Goal: Transaction & Acquisition: Purchase product/service

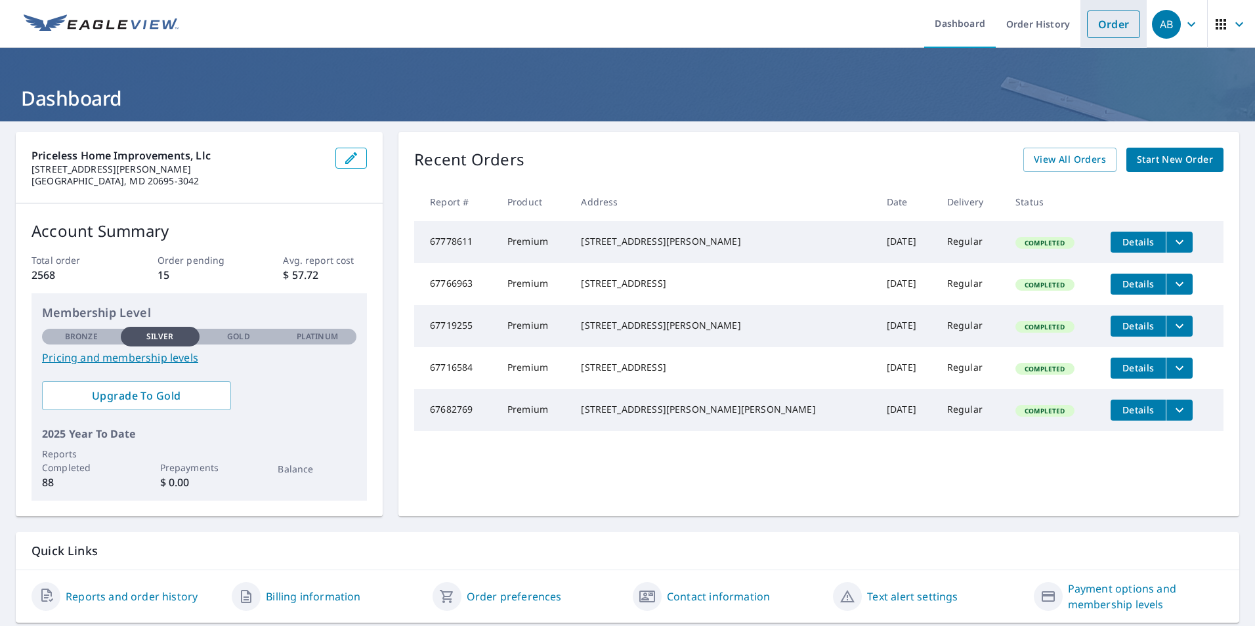
click at [1091, 32] on link "Order" at bounding box center [1113, 25] width 53 height 28
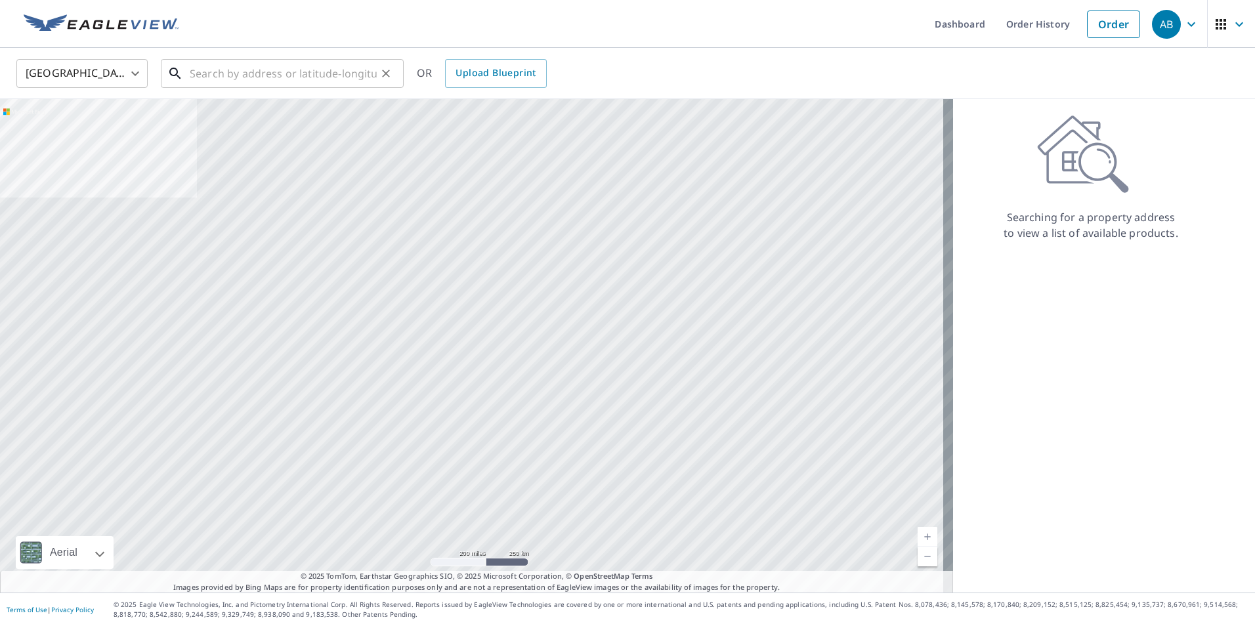
click at [323, 81] on input "text" at bounding box center [283, 73] width 187 height 37
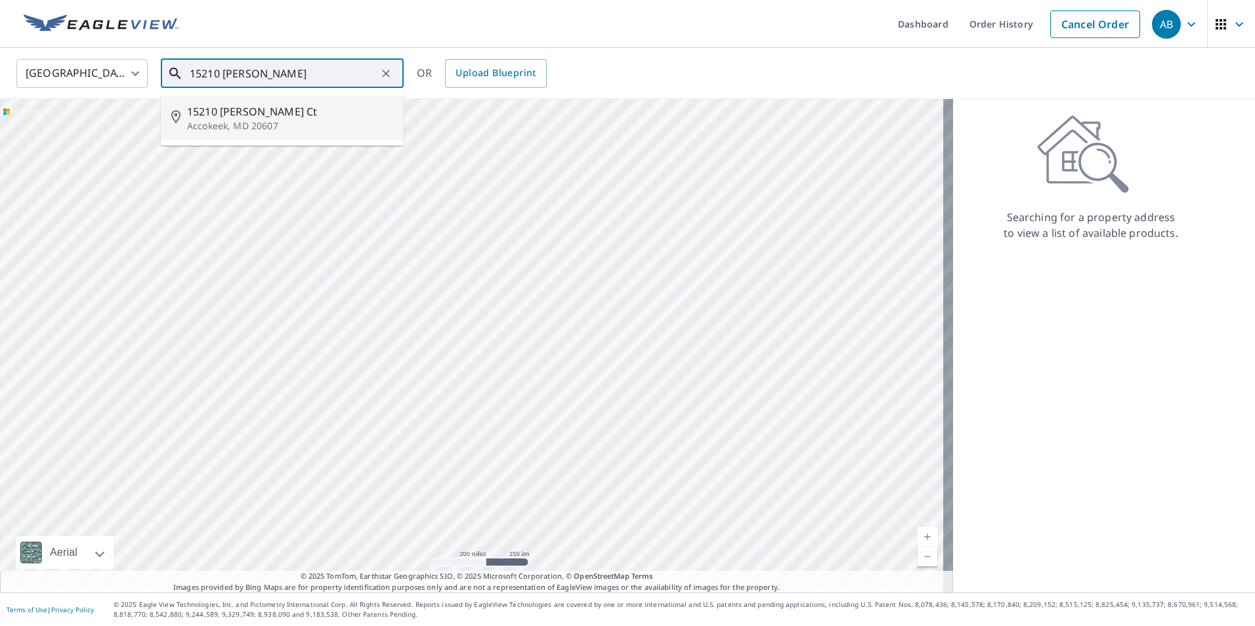
click at [287, 133] on p "Accokeek, MD 20607" at bounding box center [290, 125] width 206 height 13
type input "15210 [PERSON_NAME] Ct Accokeek, MD 20607"
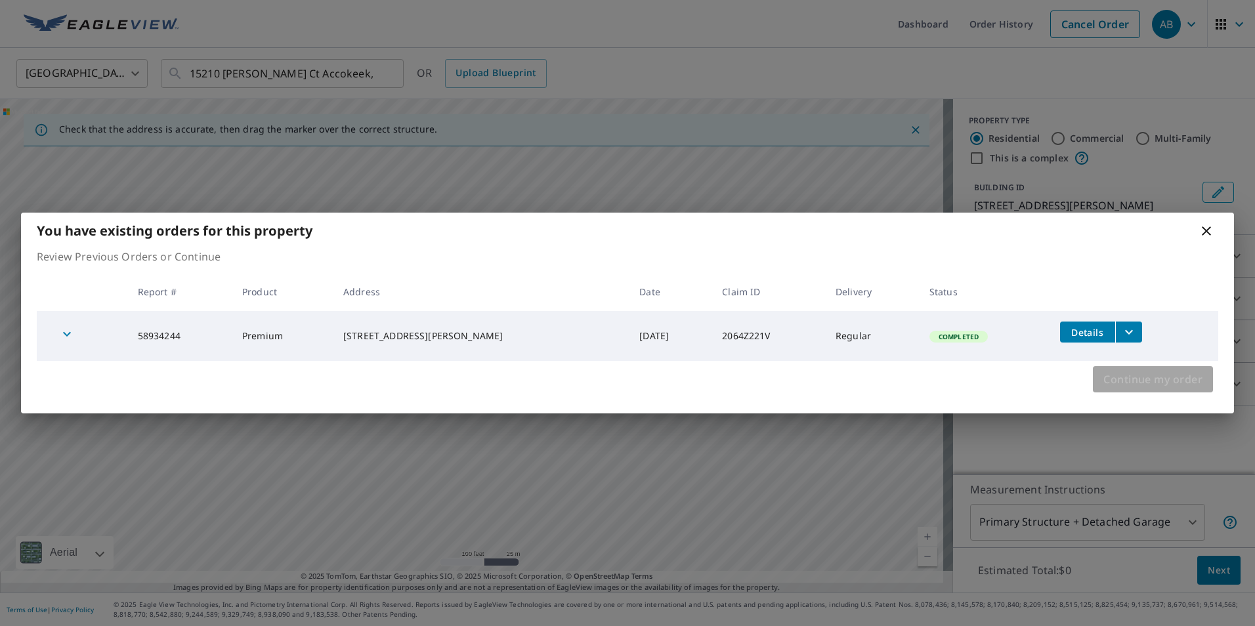
click at [1161, 386] on span "Continue my order" at bounding box center [1152, 379] width 99 height 18
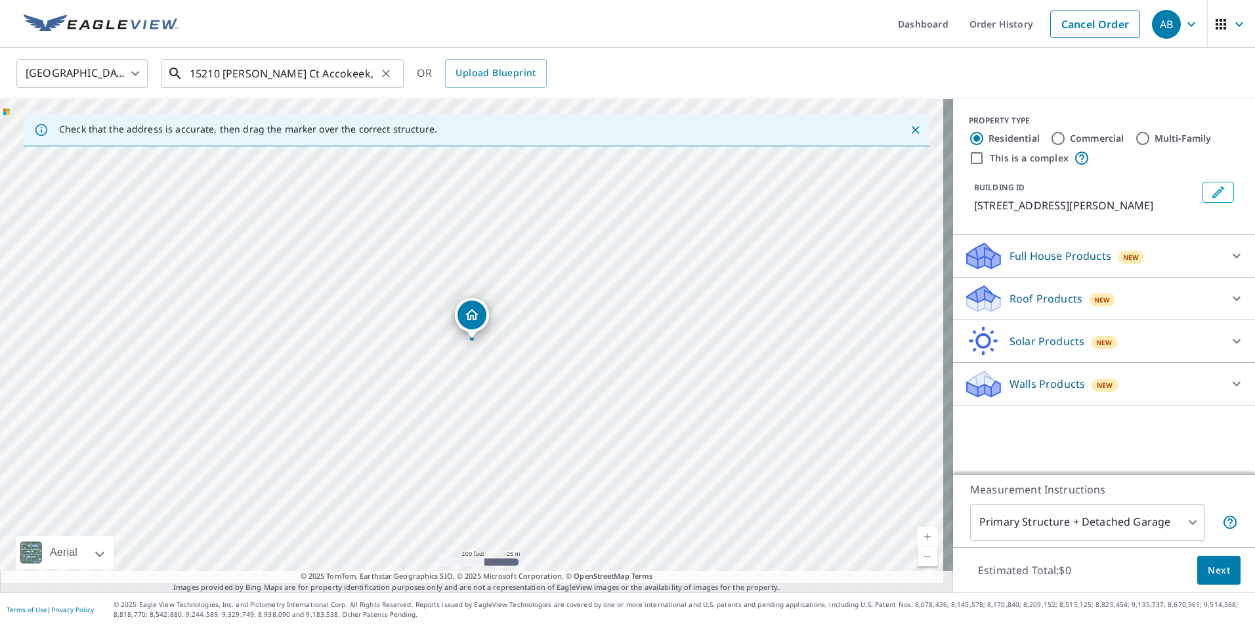
click at [269, 72] on input "15210 [PERSON_NAME] Ct Accokeek, MD 20607" at bounding box center [283, 73] width 187 height 37
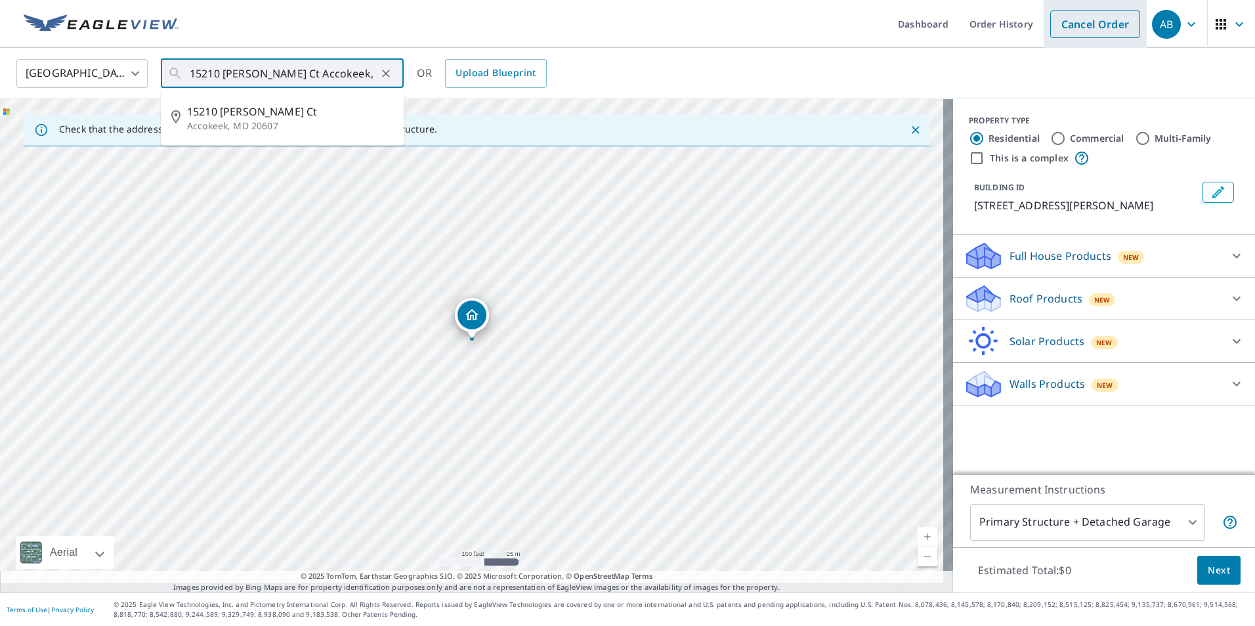
click at [1074, 28] on link "Cancel Order" at bounding box center [1095, 25] width 90 height 28
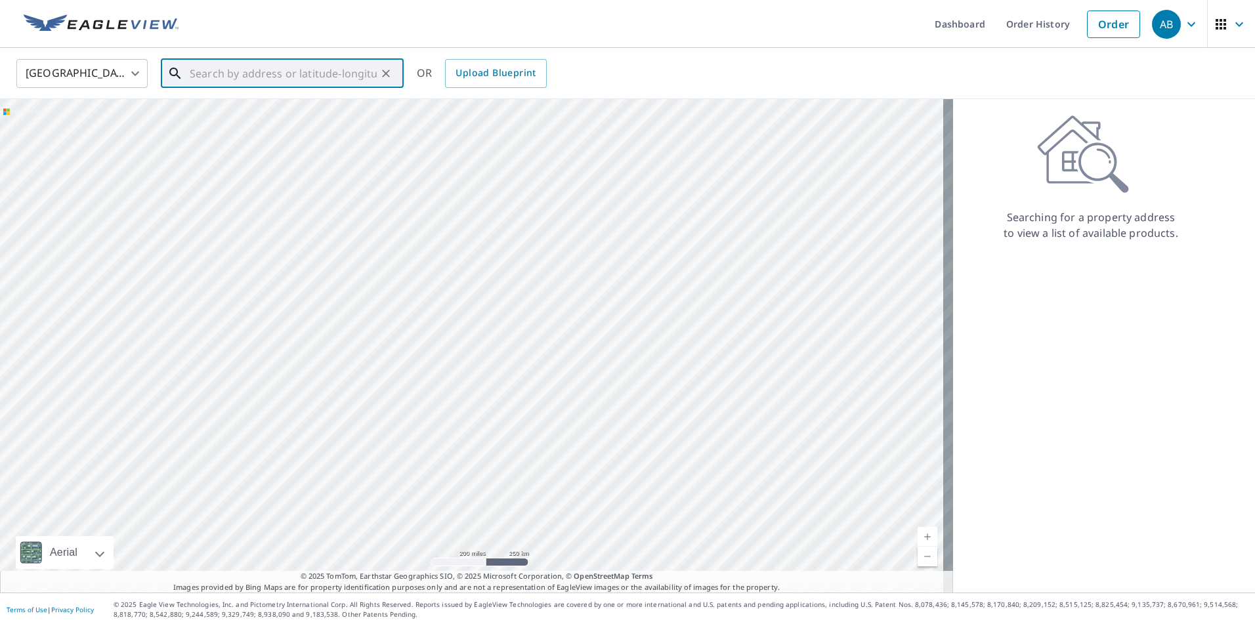
click at [269, 75] on input "text" at bounding box center [283, 73] width 187 height 37
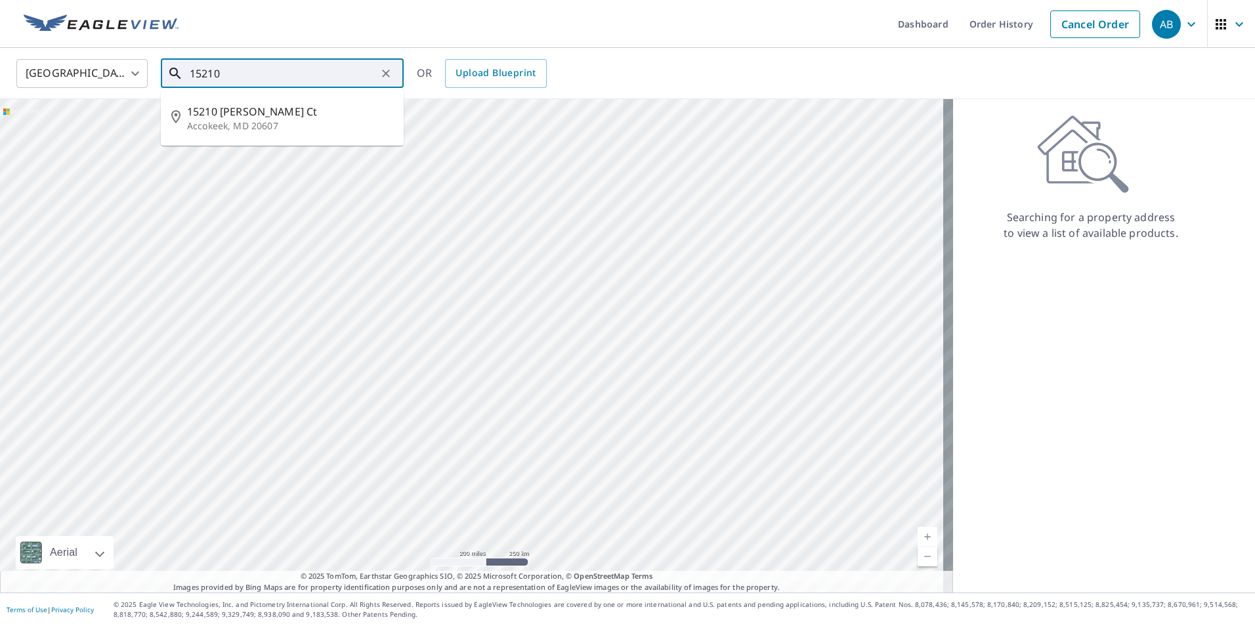
type input "15210"
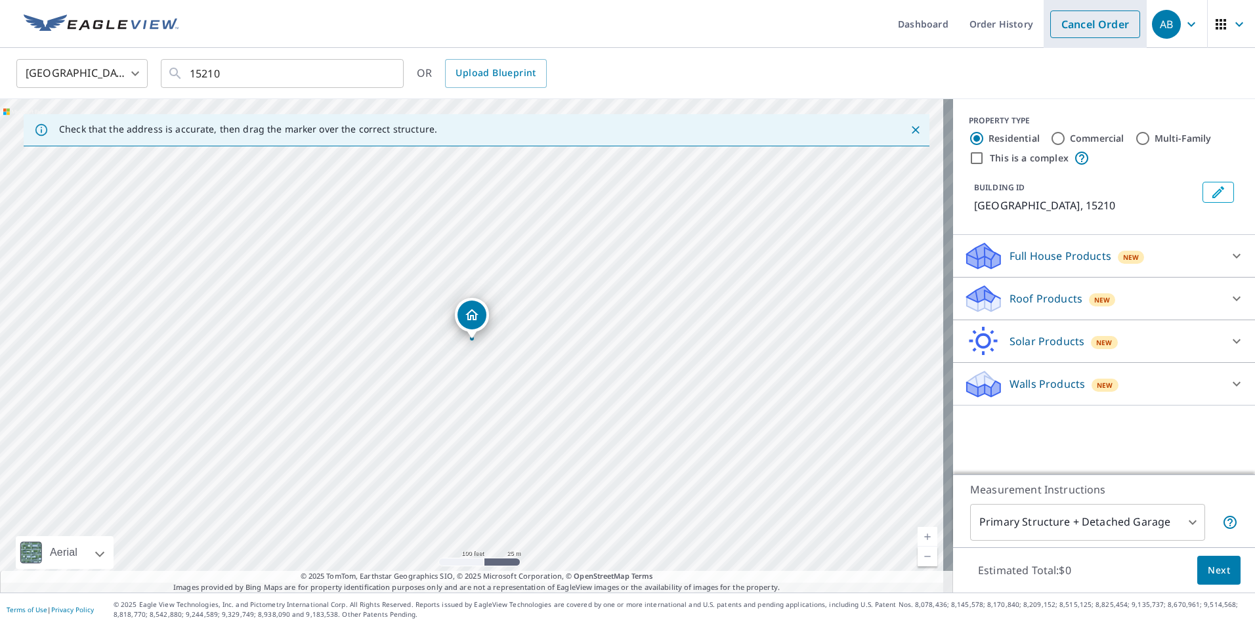
click at [1096, 30] on link "Cancel Order" at bounding box center [1095, 25] width 90 height 28
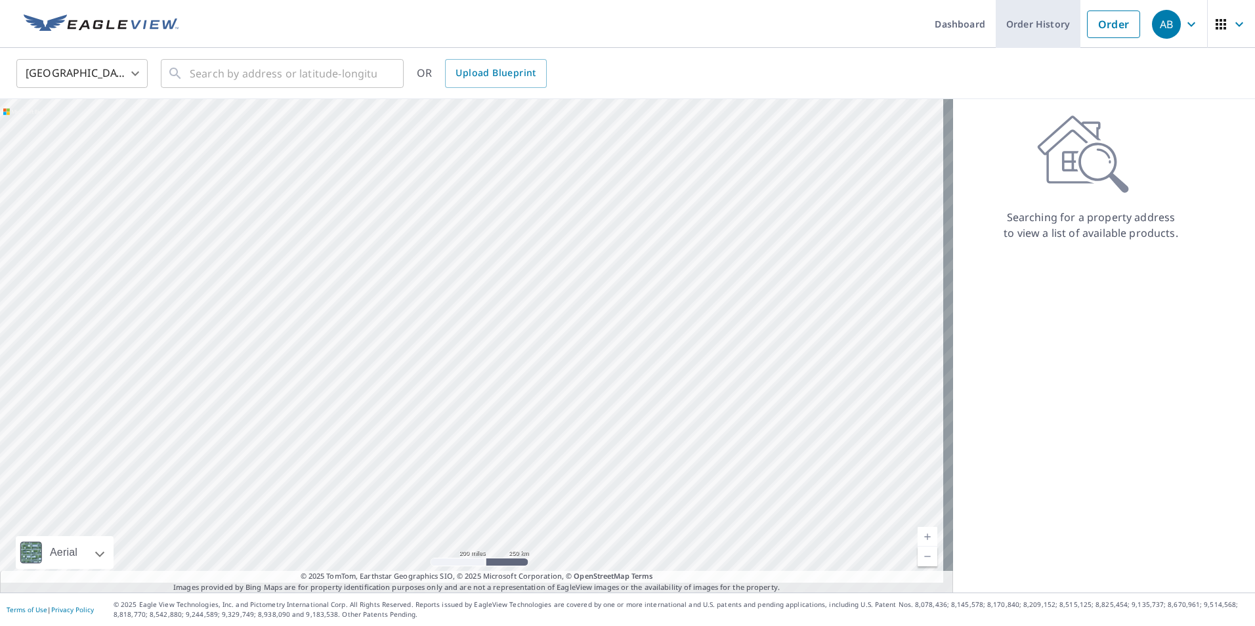
click at [1014, 17] on link "Order History" at bounding box center [1038, 24] width 85 height 48
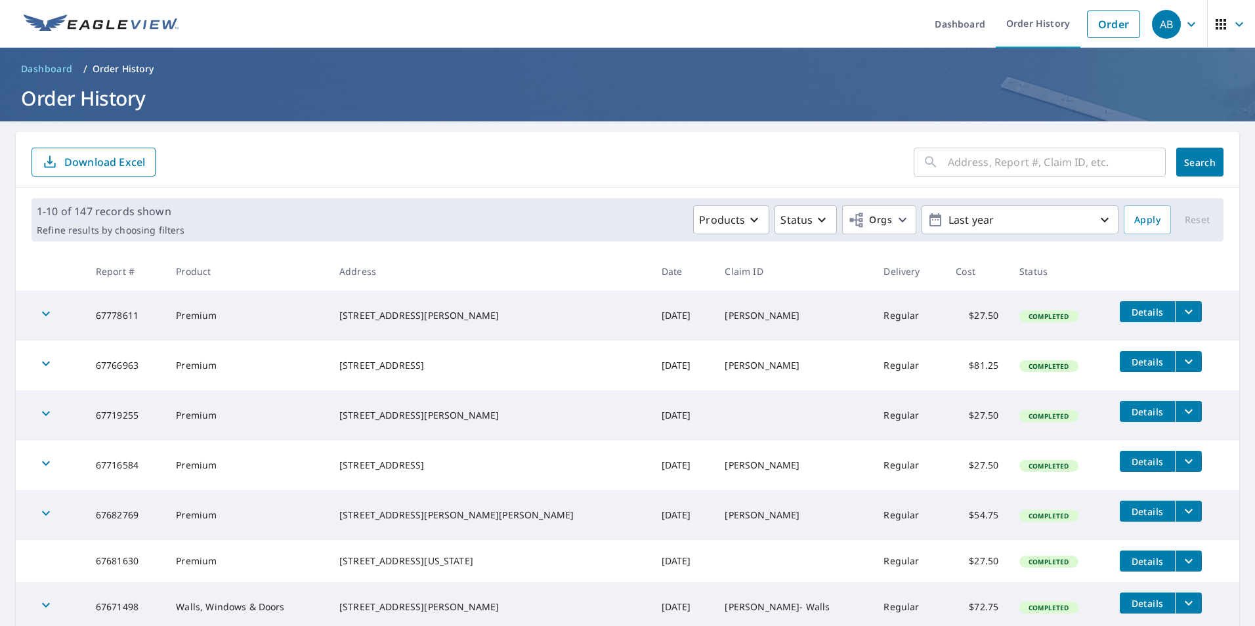
click at [1008, 162] on input "text" at bounding box center [1057, 162] width 218 height 37
type input "15210"
click button "Search" at bounding box center [1199, 162] width 47 height 29
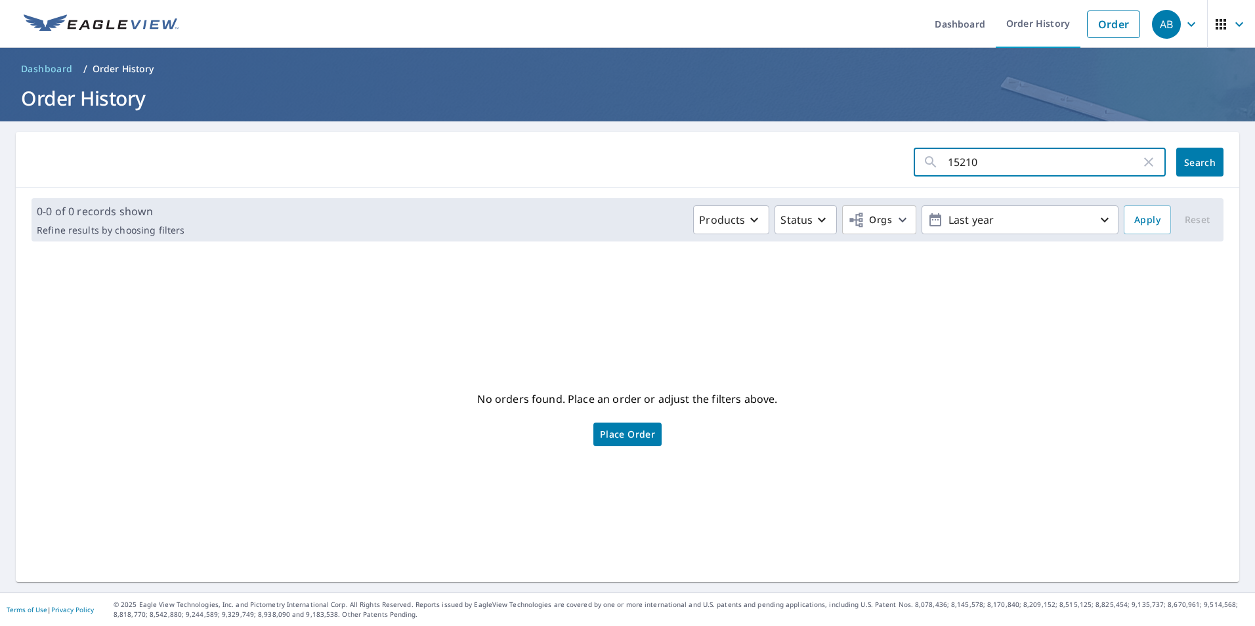
click at [1070, 165] on input "15210" at bounding box center [1044, 162] width 193 height 37
type input "[PERSON_NAME]"
click button "Search" at bounding box center [1199, 162] width 47 height 29
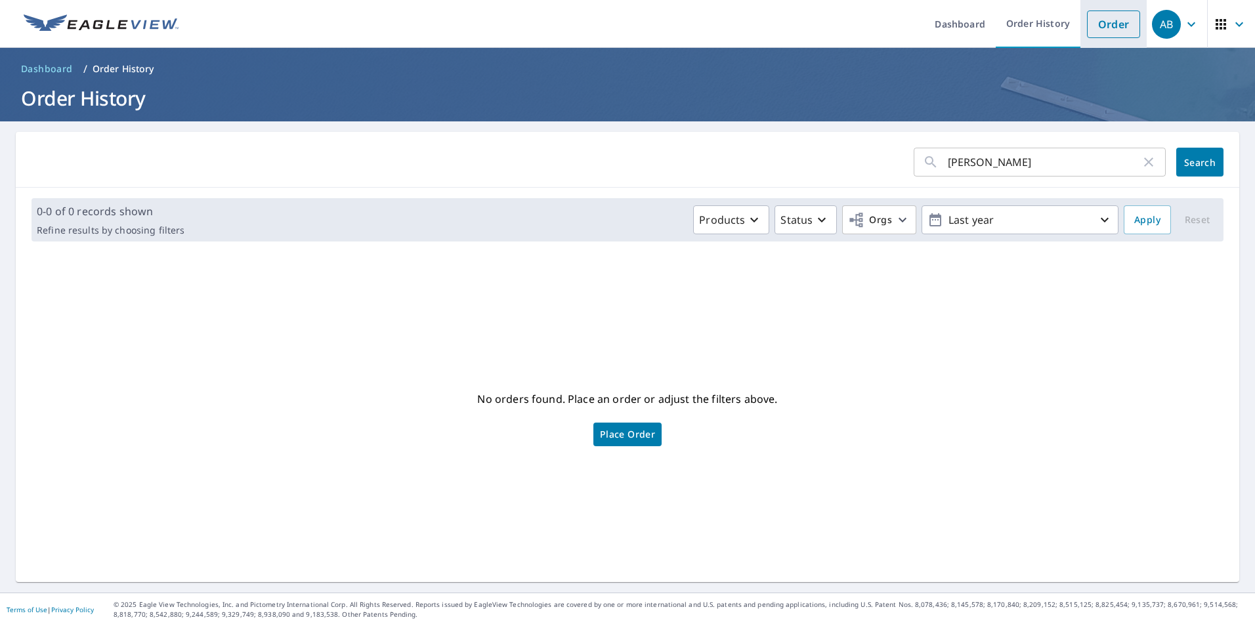
click at [1101, 27] on link "Order" at bounding box center [1113, 25] width 53 height 28
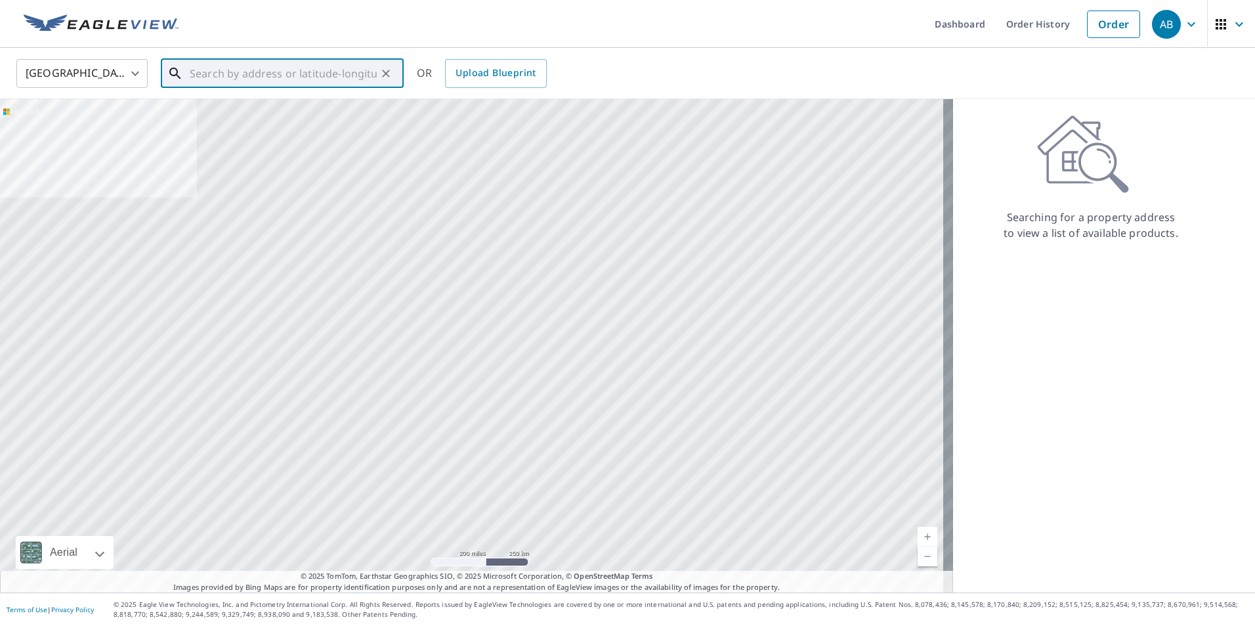
click at [255, 73] on input "text" at bounding box center [283, 73] width 187 height 37
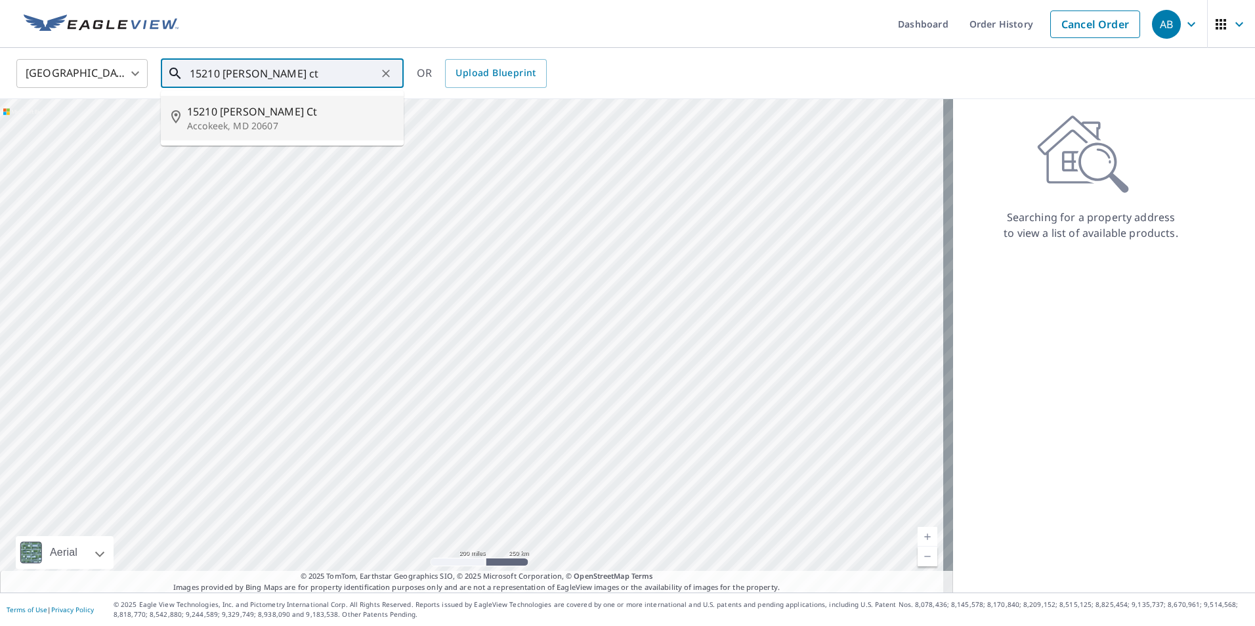
click at [229, 118] on span "15210 [PERSON_NAME] Ct" at bounding box center [290, 112] width 206 height 16
type input "15210 [PERSON_NAME] Ct Accokeek, MD 20607"
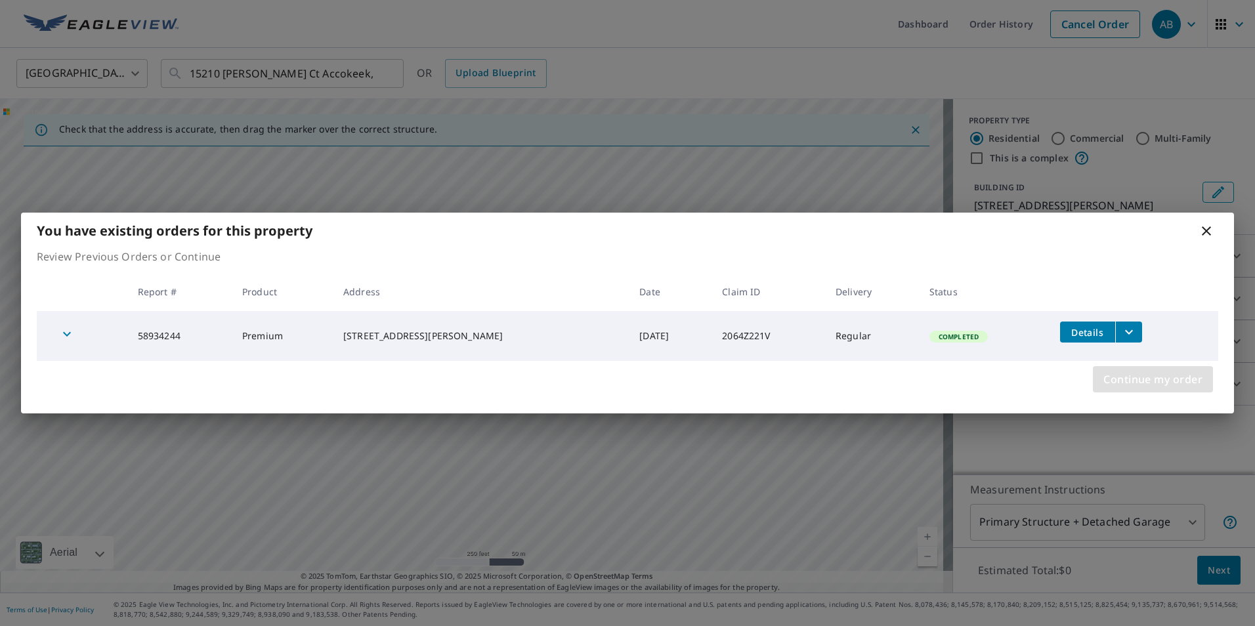
click at [1141, 384] on span "Continue my order" at bounding box center [1152, 379] width 99 height 18
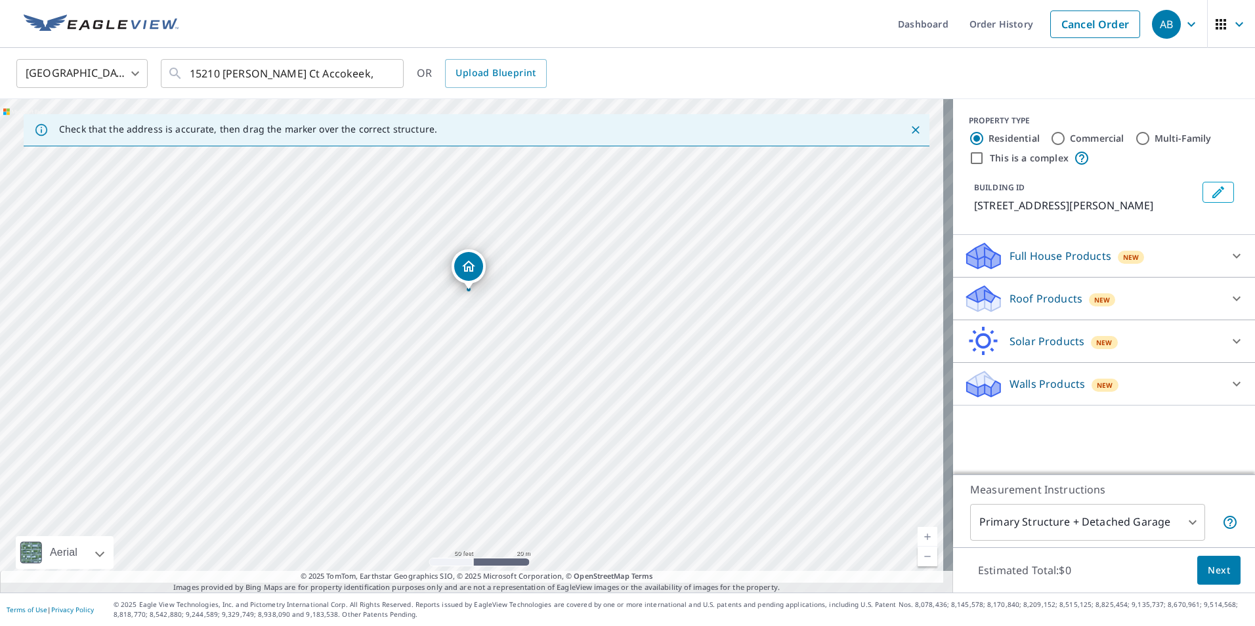
click at [1010, 307] on p "Roof Products" at bounding box center [1046, 299] width 73 height 16
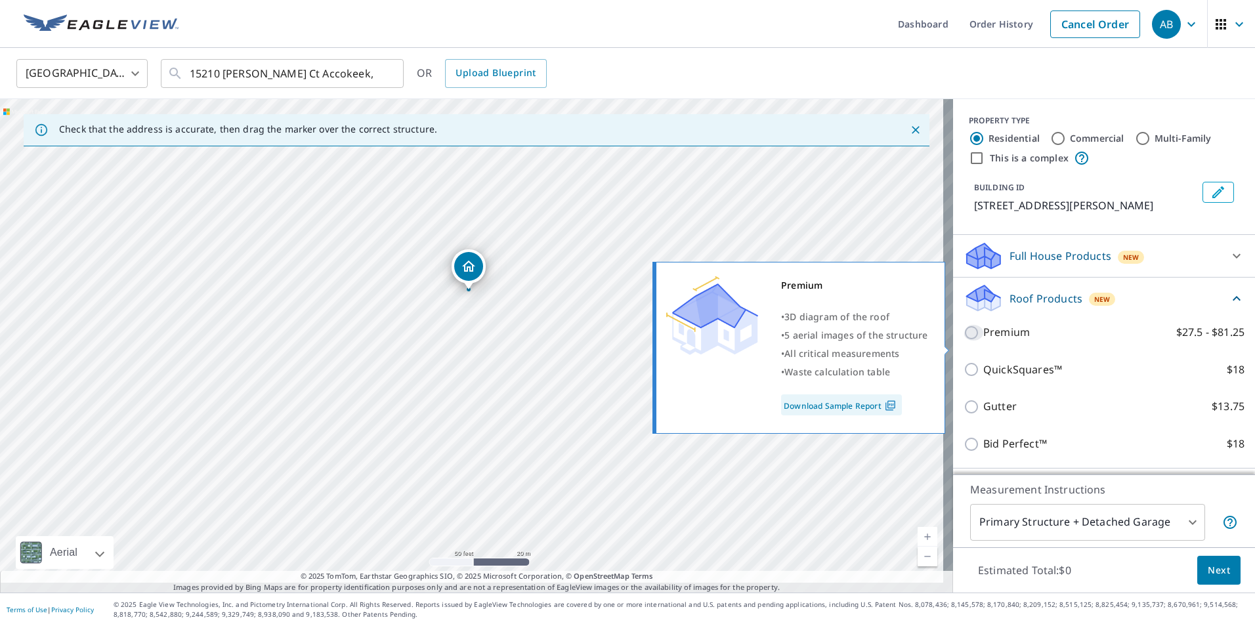
click at [964, 341] on input "Premium $27.5 - $81.25" at bounding box center [974, 333] width 20 height 16
checkbox input "true"
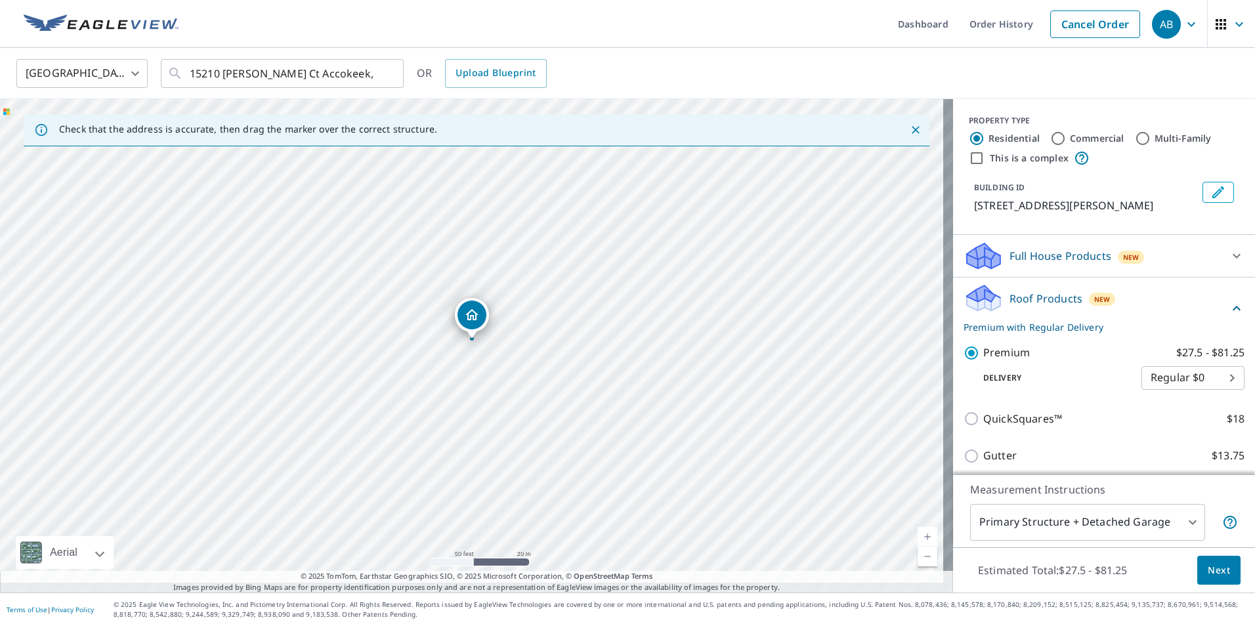
click at [1208, 563] on span "Next" at bounding box center [1219, 571] width 22 height 16
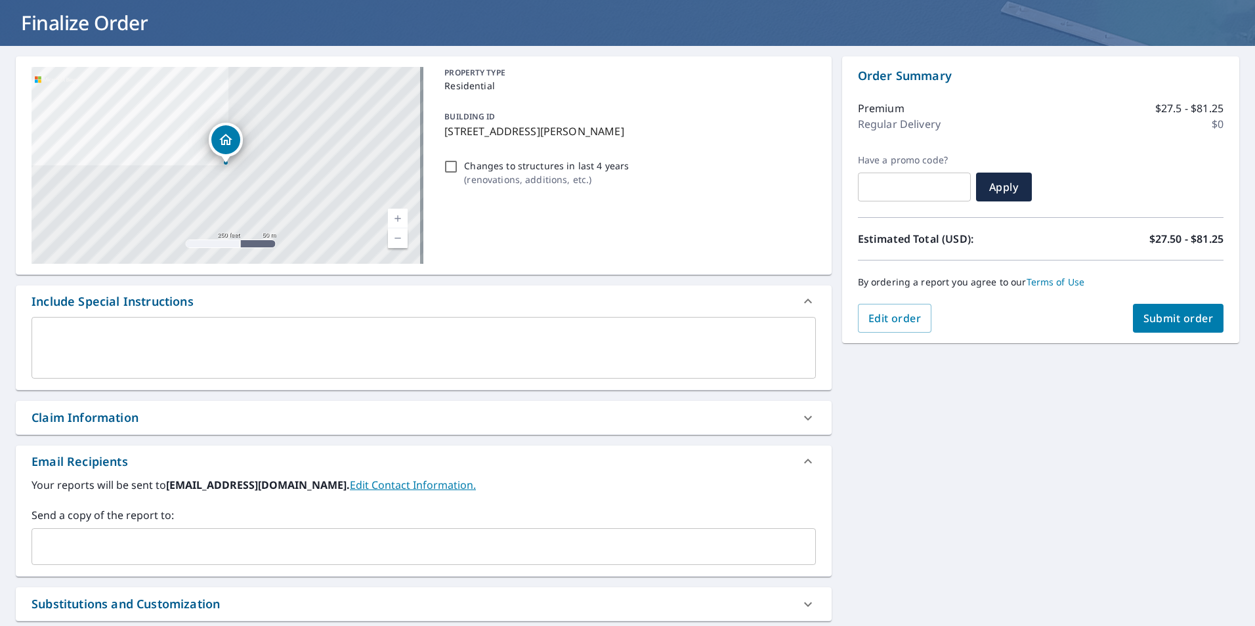
scroll to position [197, 0]
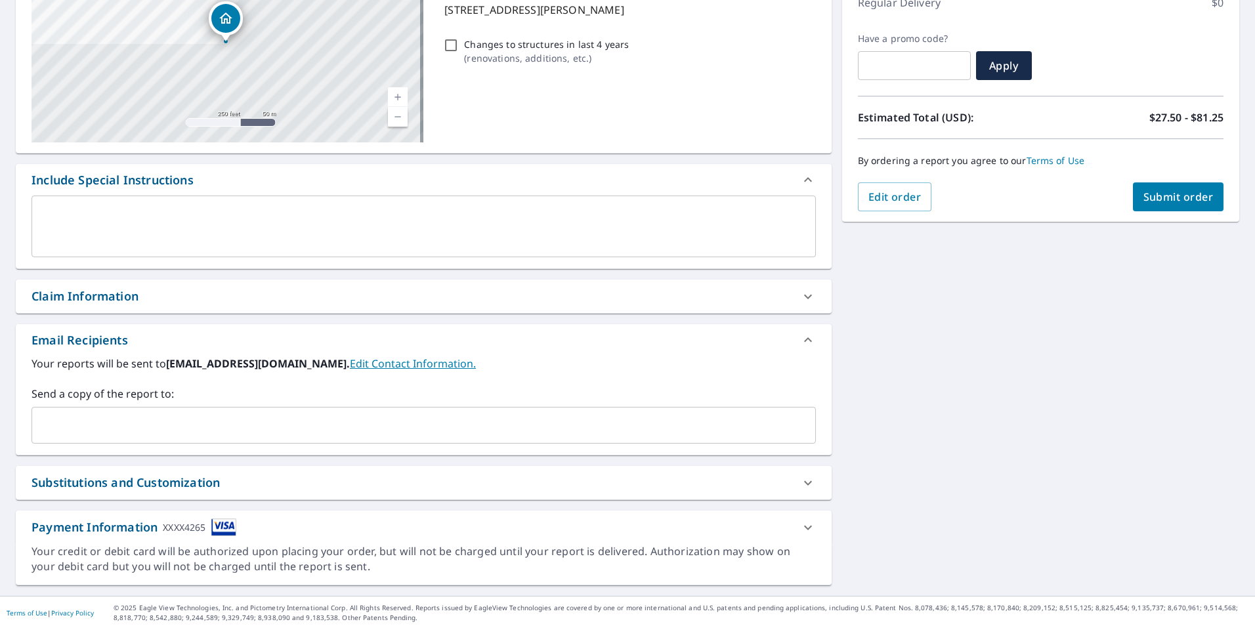
click at [160, 305] on div "Claim Information" at bounding box center [412, 297] width 761 height 18
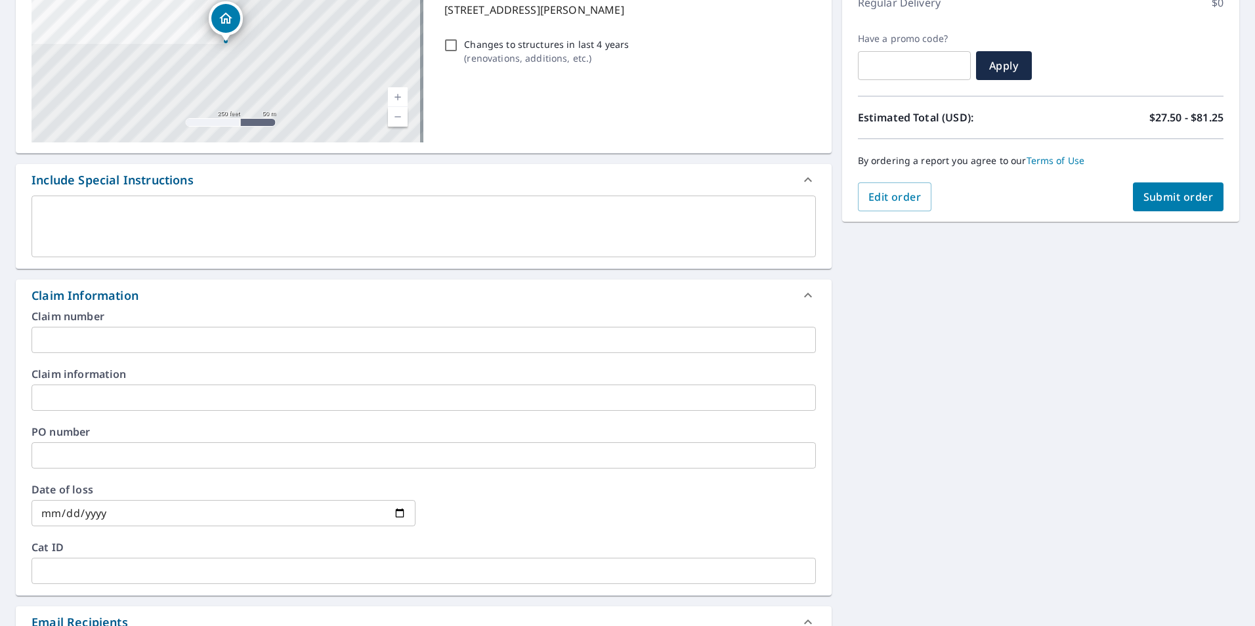
click at [260, 353] on input "text" at bounding box center [424, 340] width 784 height 26
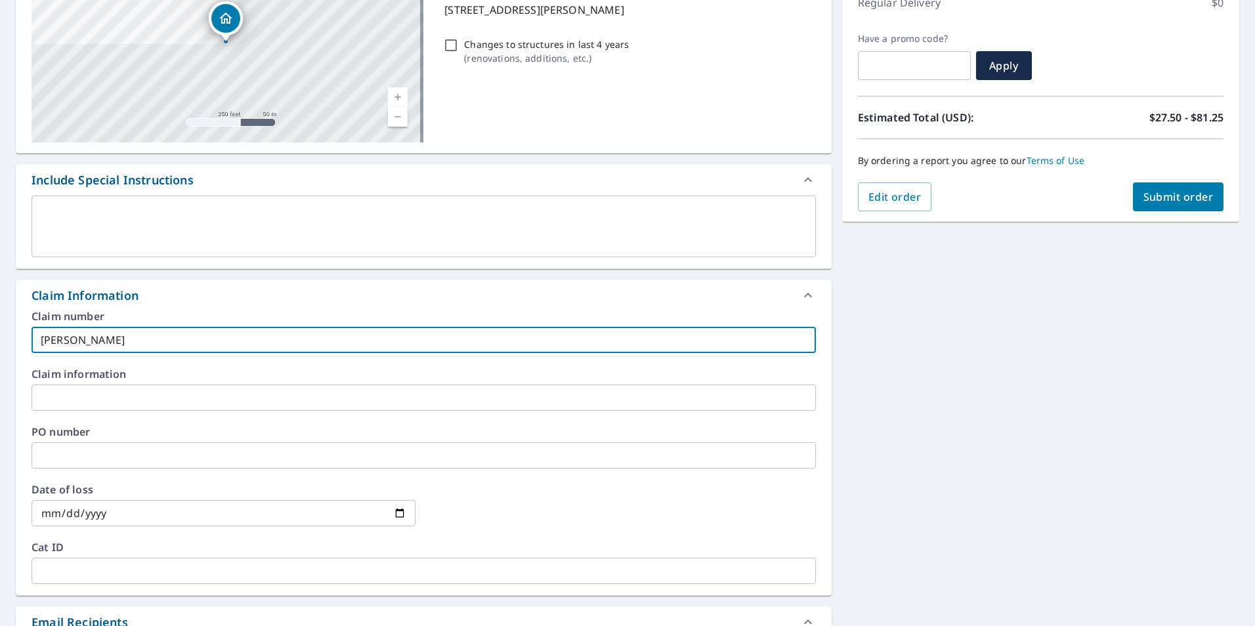
type input "[PERSON_NAME]"
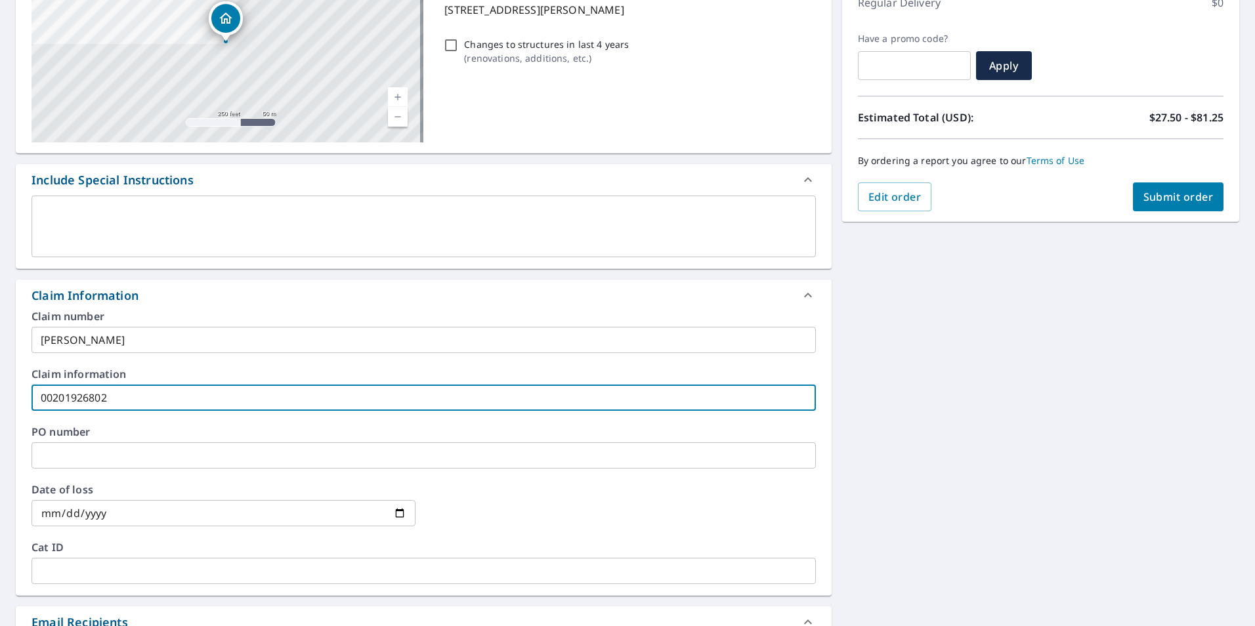
scroll to position [547, 0]
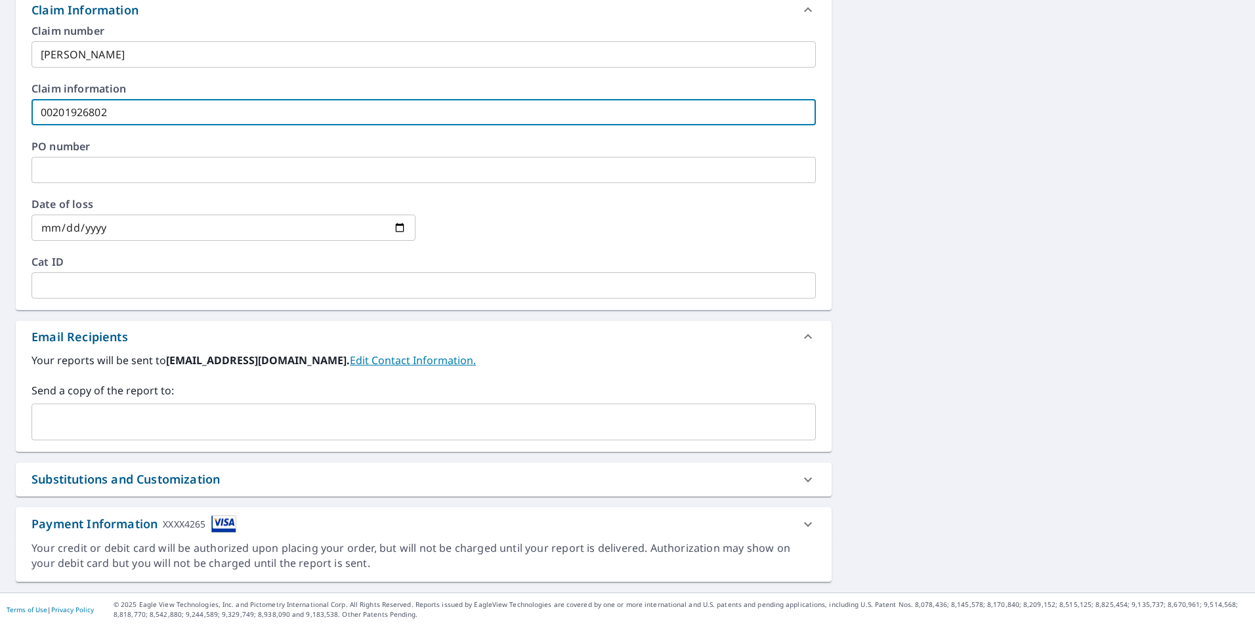
type input "00201926802"
click at [178, 419] on input "text" at bounding box center [413, 422] width 753 height 25
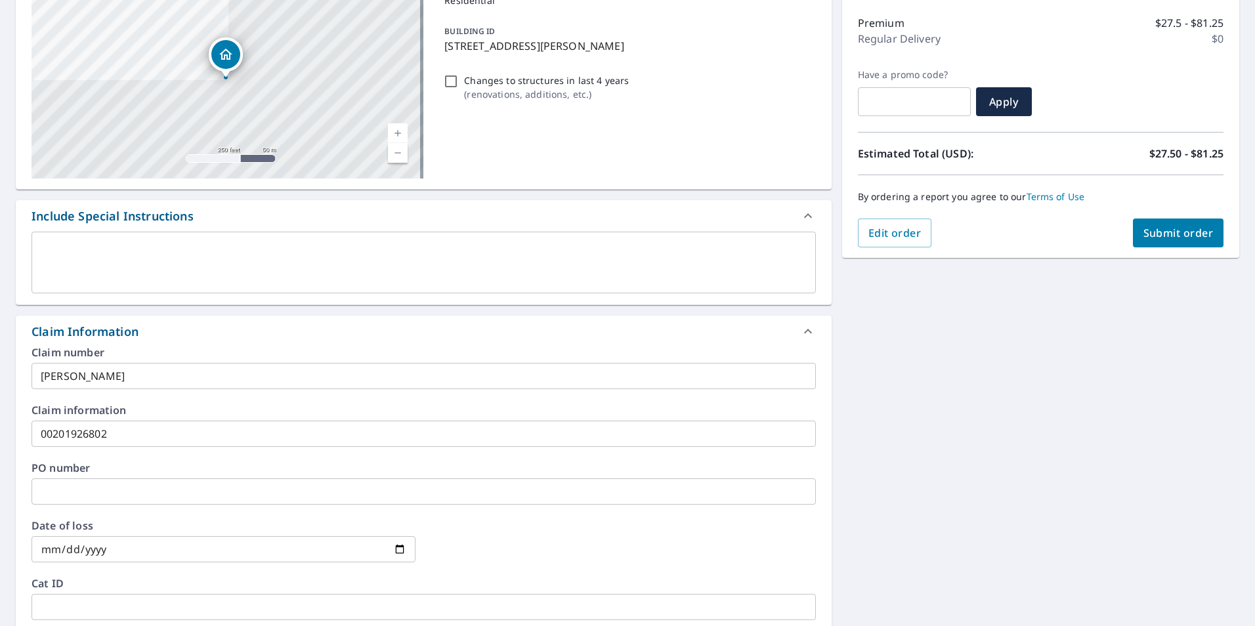
scroll to position [153, 0]
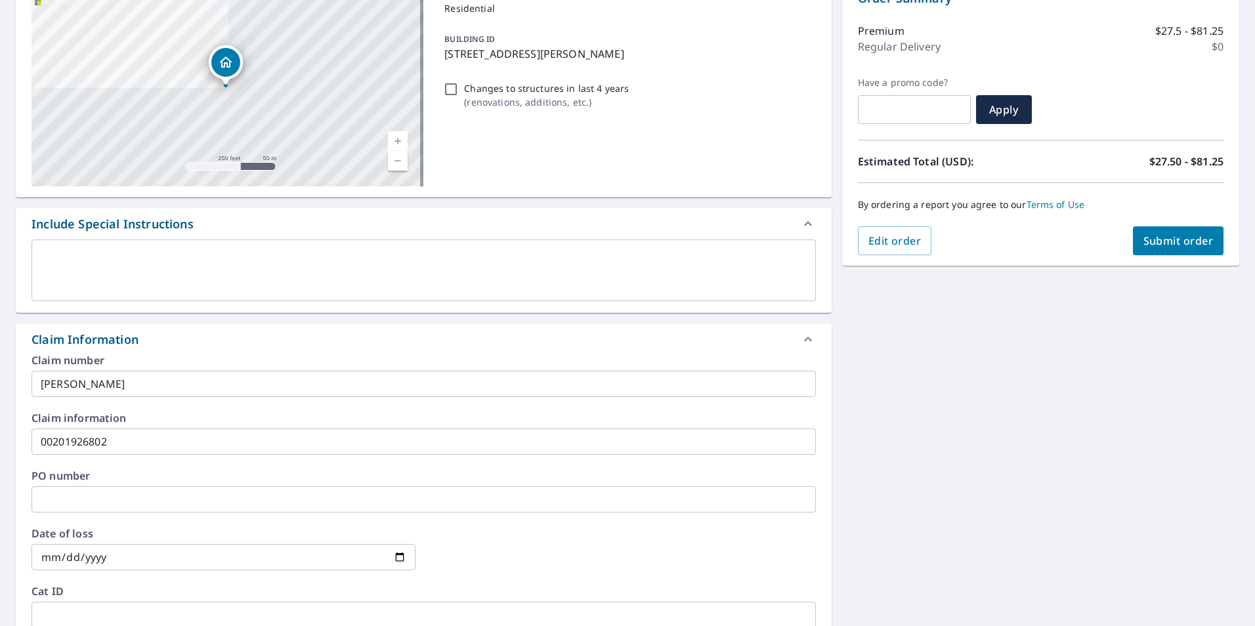
type input "[PERSON_NAME][EMAIL_ADDRESS][DOMAIN_NAME]"
click at [1159, 246] on span "Submit order" at bounding box center [1178, 241] width 70 height 14
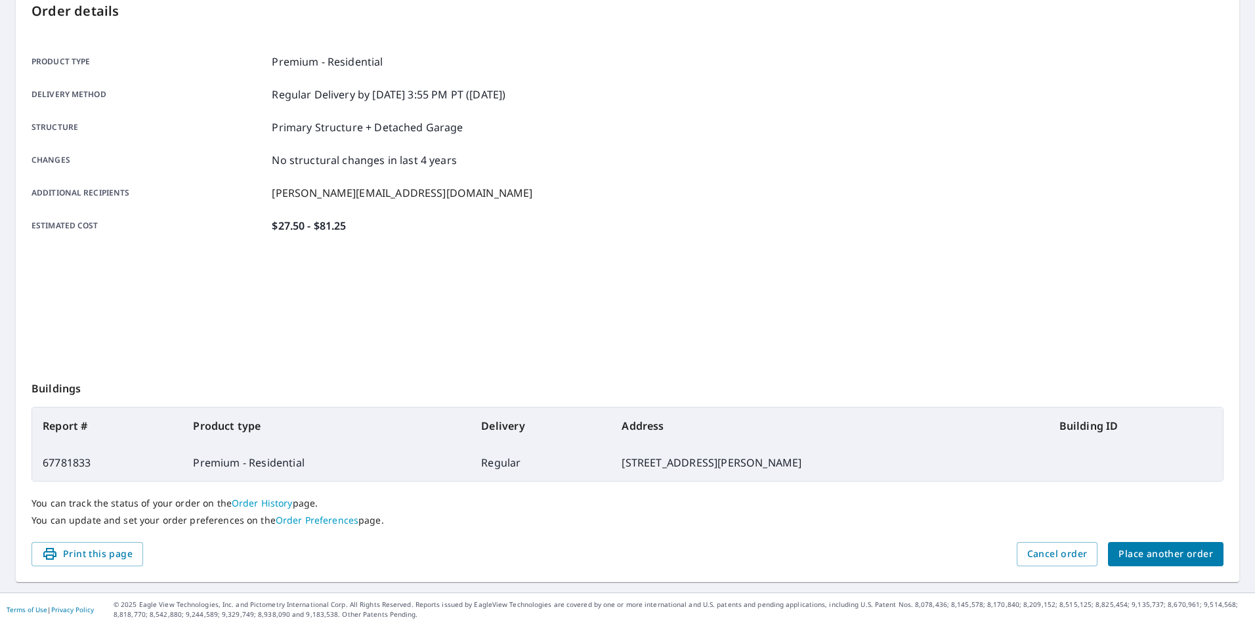
scroll to position [150, 0]
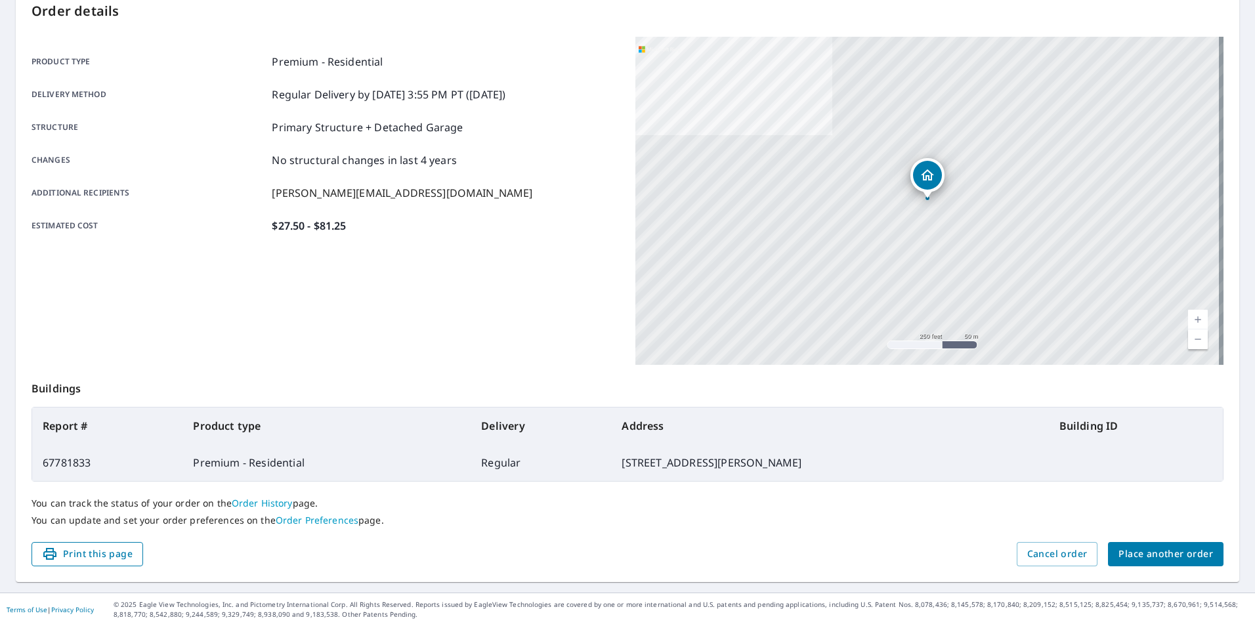
click at [133, 547] on span "Print this page" at bounding box center [87, 554] width 91 height 16
